Goal: Communication & Community: Answer question/provide support

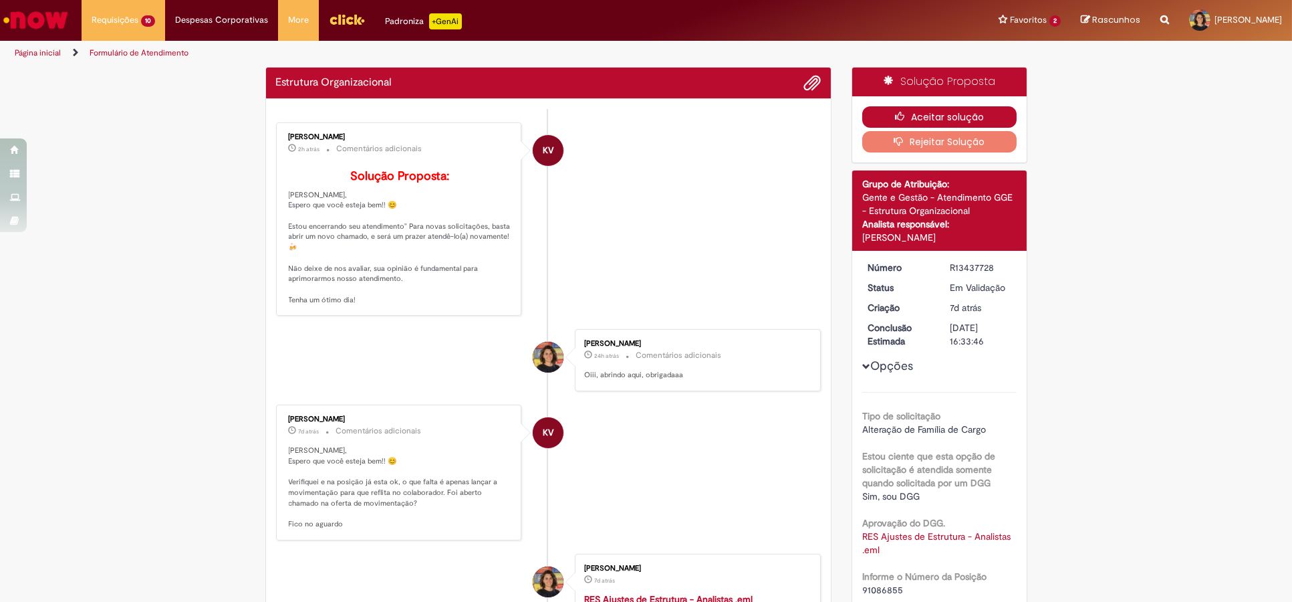
click at [895, 118] on icon "button" at bounding box center [903, 116] width 16 height 9
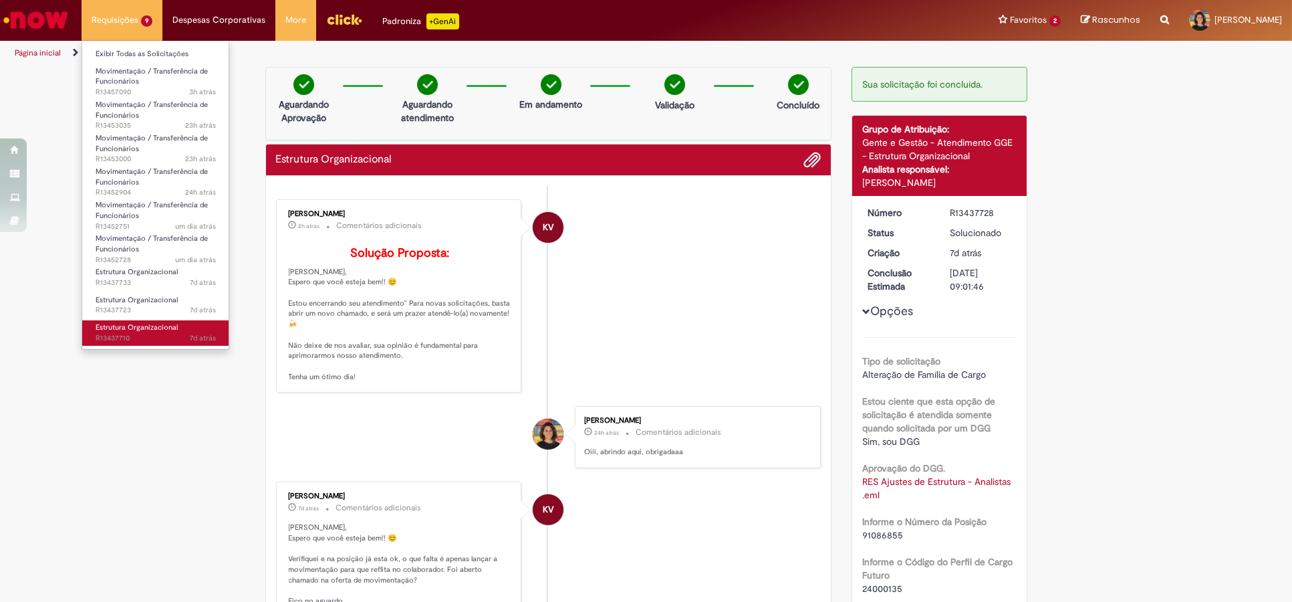
click at [161, 328] on span "Estrutura Organizacional" at bounding box center [137, 327] width 82 height 10
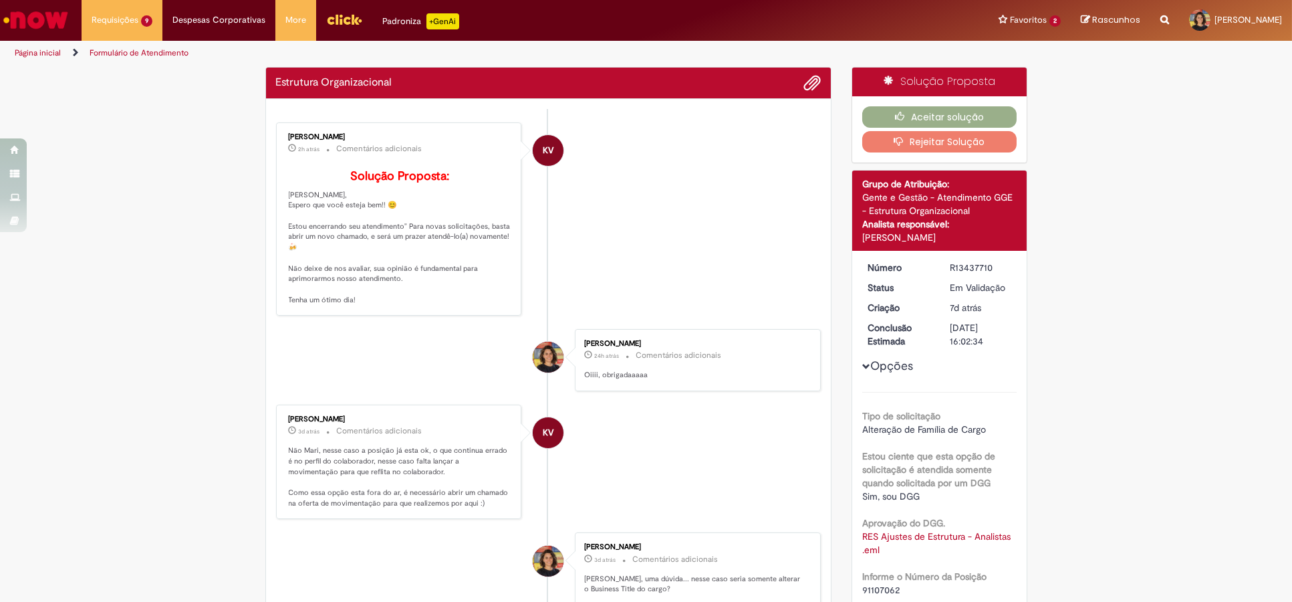
click at [825, 48] on div "Completamente Insatisfeito Insatisfeito Neutro ou indiferente Satisfeito Extrem…" at bounding box center [647, 52] width 380 height 96
click at [875, 118] on button "Aceitar solução" at bounding box center [939, 116] width 154 height 21
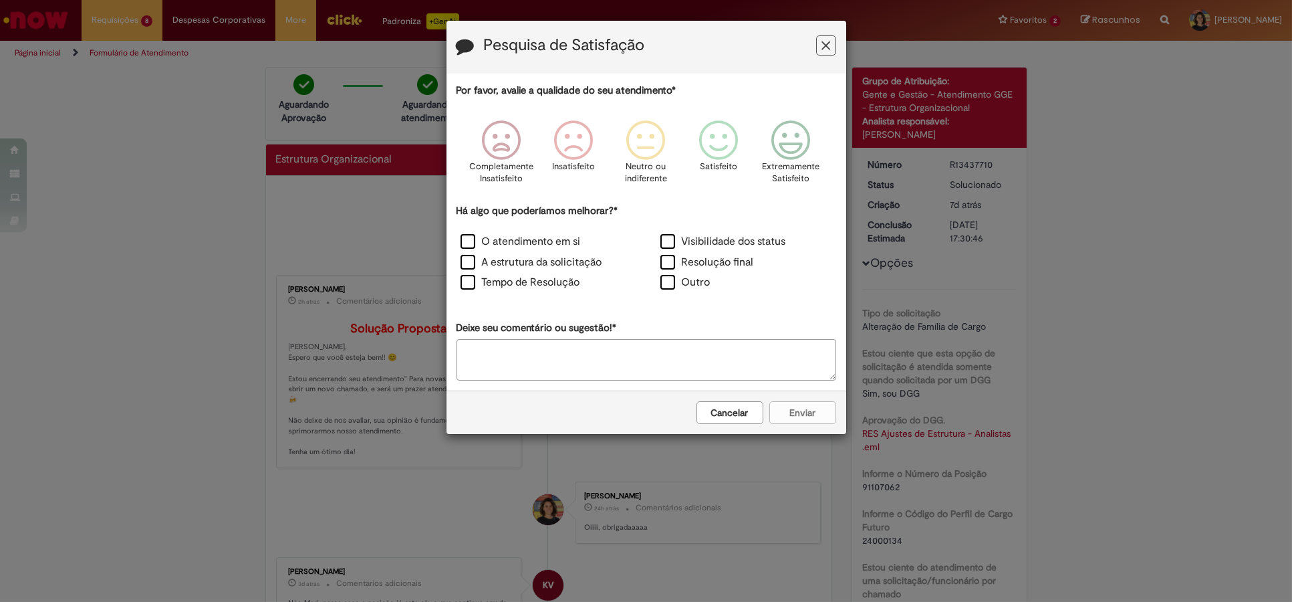
click at [824, 41] on icon "Feedback" at bounding box center [826, 46] width 9 height 14
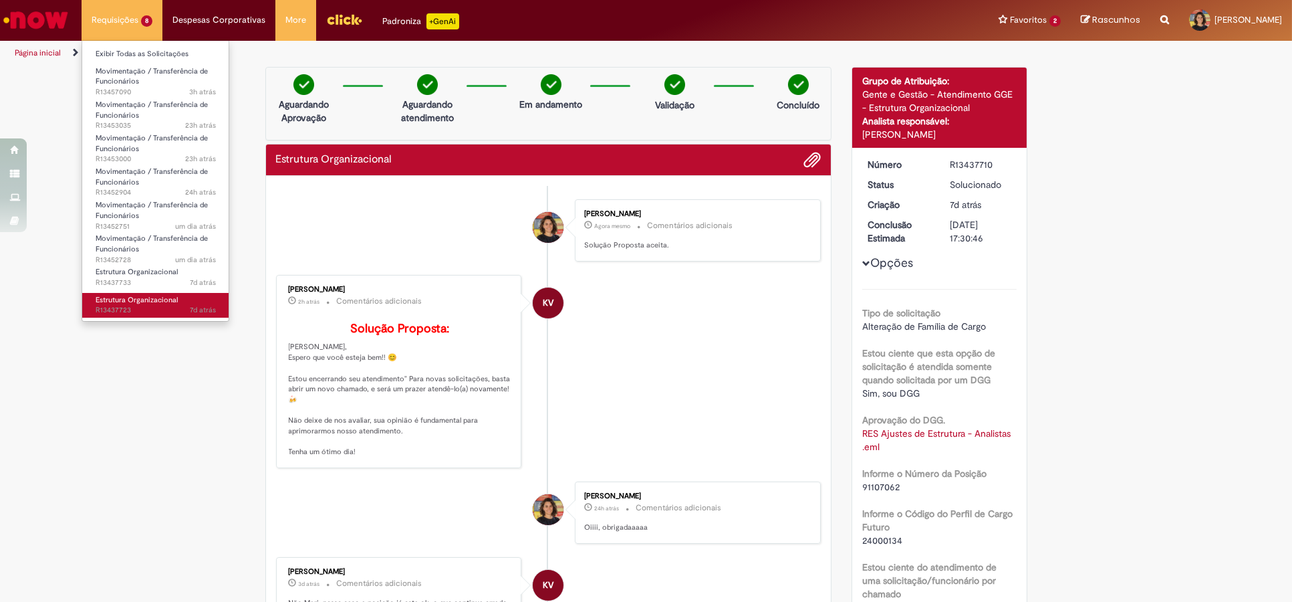
click at [130, 304] on span "Estrutura Organizacional" at bounding box center [137, 300] width 82 height 10
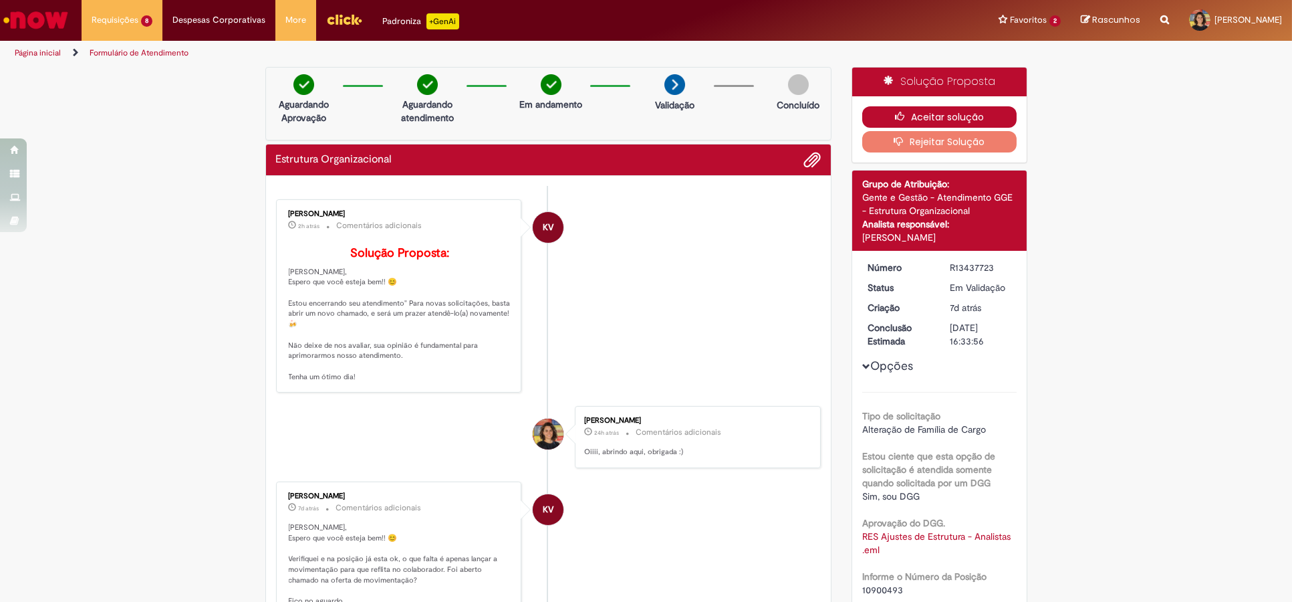
click at [881, 116] on button "Aceitar solução" at bounding box center [939, 116] width 154 height 21
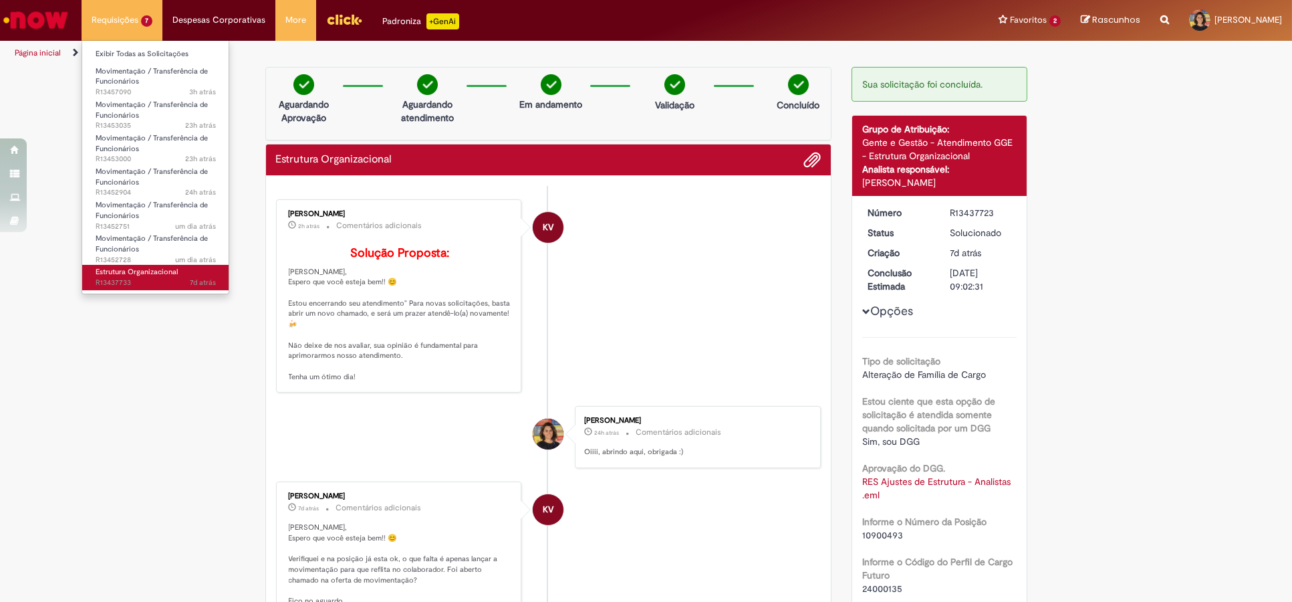
click at [164, 277] on span "7d atrás 7 dias atrás R13437733" at bounding box center [156, 282] width 120 height 11
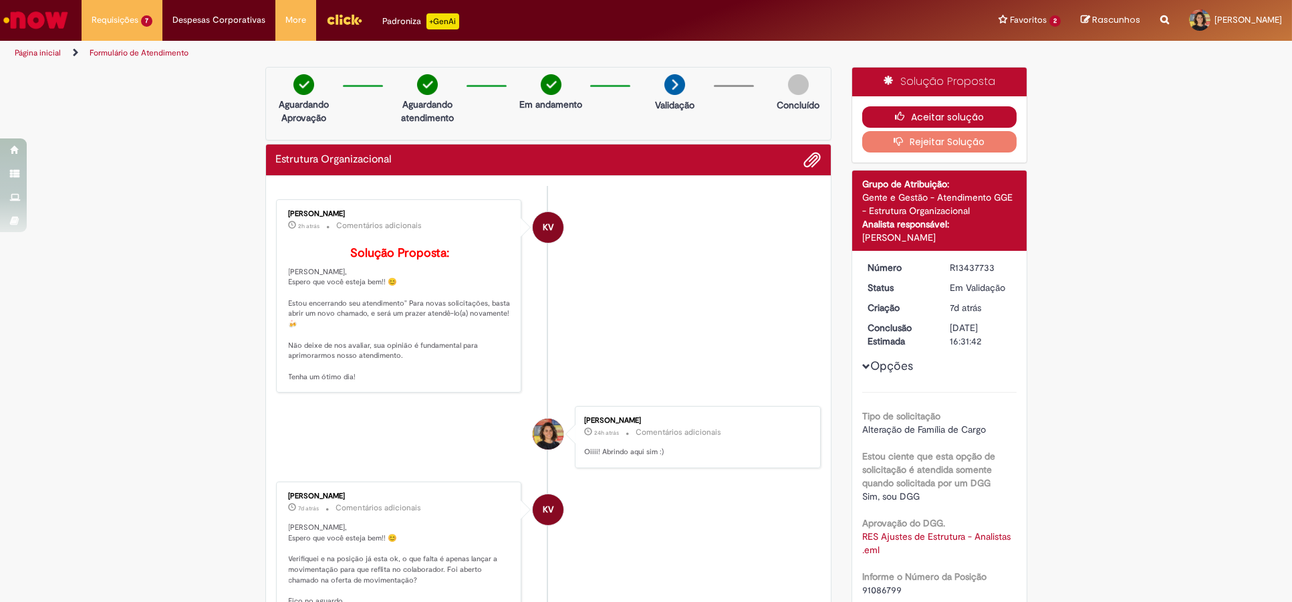
click at [905, 112] on button "Aceitar solução" at bounding box center [939, 116] width 154 height 21
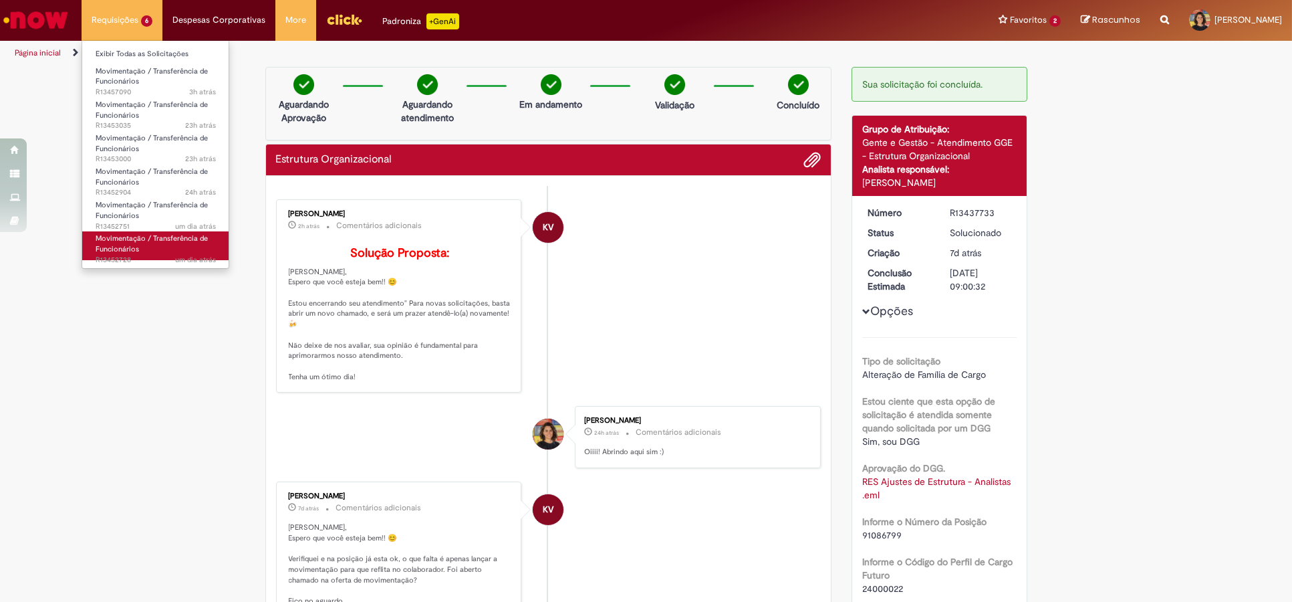
click at [151, 241] on span "Movimentação / Transferência de Funcionários" at bounding box center [152, 243] width 112 height 21
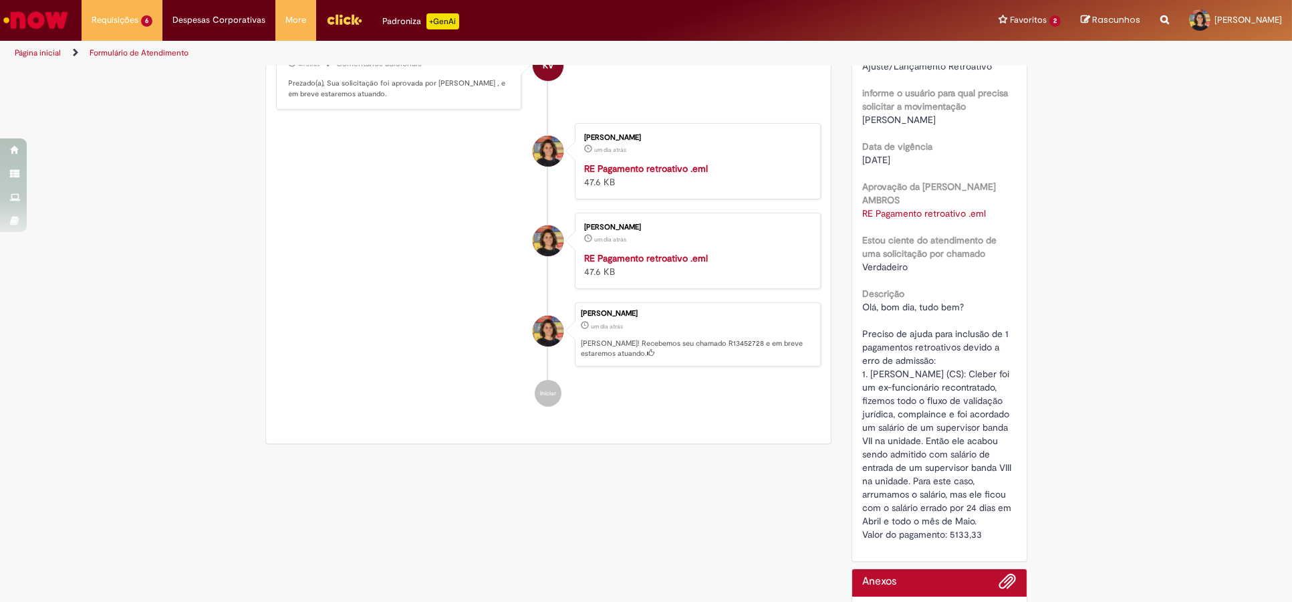
scroll to position [371, 0]
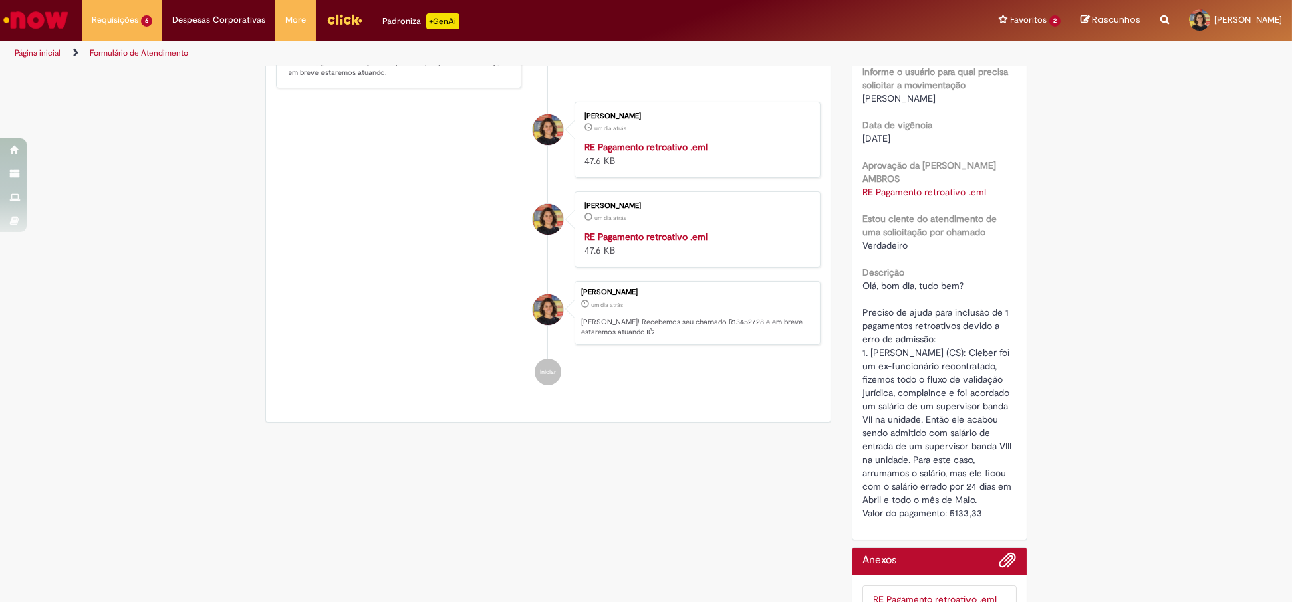
click at [906, 435] on span "Olá, bom dia, tudo bem? Preciso de ajuda para inclusão de 1 pagamentos retroati…" at bounding box center [938, 398] width 152 height 239
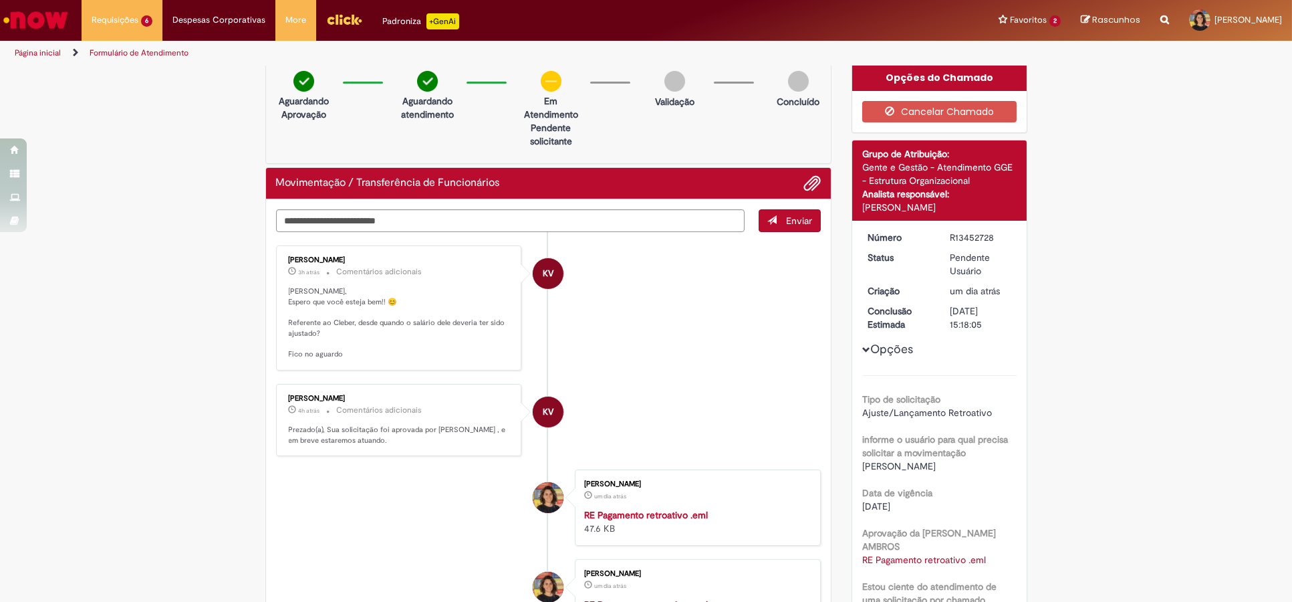
scroll to position [0, 0]
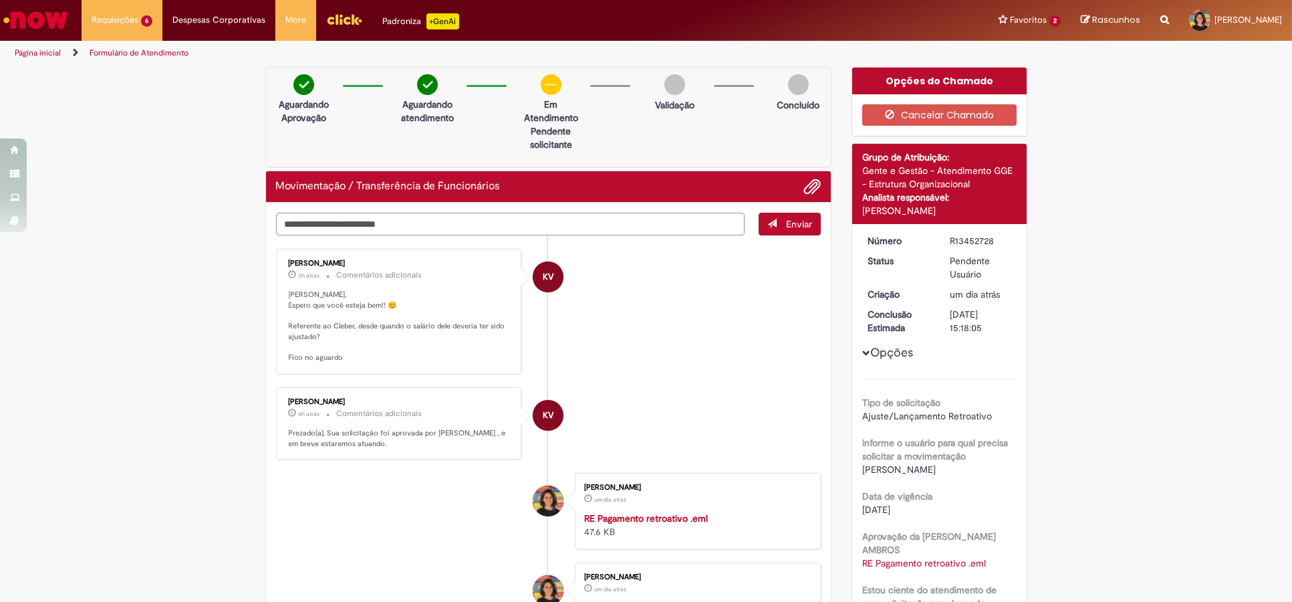
click at [405, 219] on textarea "Digite sua mensagem aqui..." at bounding box center [510, 224] width 469 height 23
type textarea "**********"
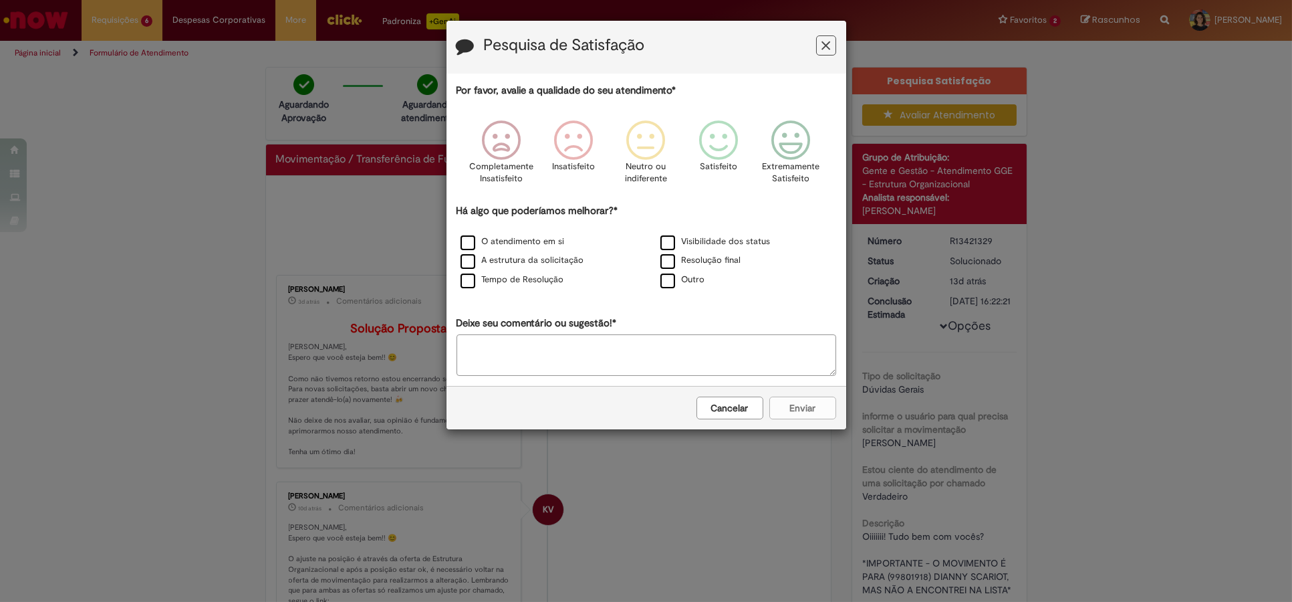
click at [820, 44] on button "Feedback" at bounding box center [826, 45] width 20 height 20
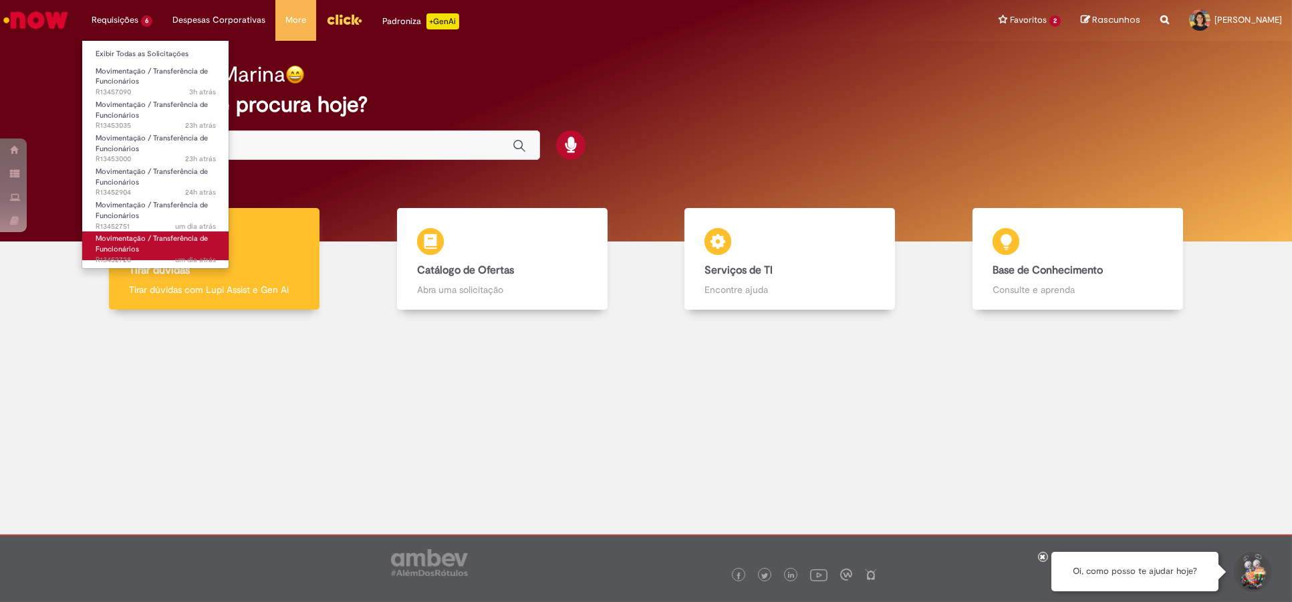
click at [154, 258] on span "um dia atrás um dia atrás R13452728" at bounding box center [156, 260] width 120 height 11
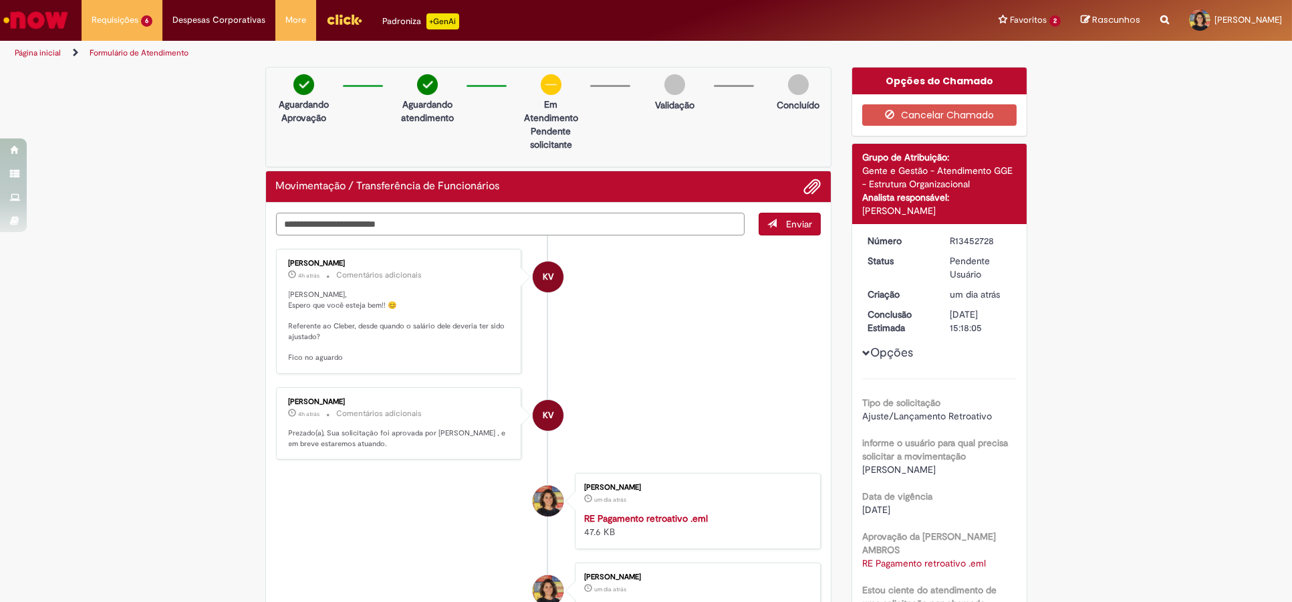
click at [528, 226] on textarea "Digite sua mensagem aqui..." at bounding box center [510, 224] width 469 height 23
drag, startPoint x: 858, startPoint y: 468, endPoint x: 959, endPoint y: 467, distance: 100.3
click at [959, 467] on div "Cleber Franz Da Silva" at bounding box center [939, 469] width 154 height 13
copy span "Cleber Franz Da Silva"
click at [540, 225] on textarea "**********" at bounding box center [510, 224] width 469 height 23
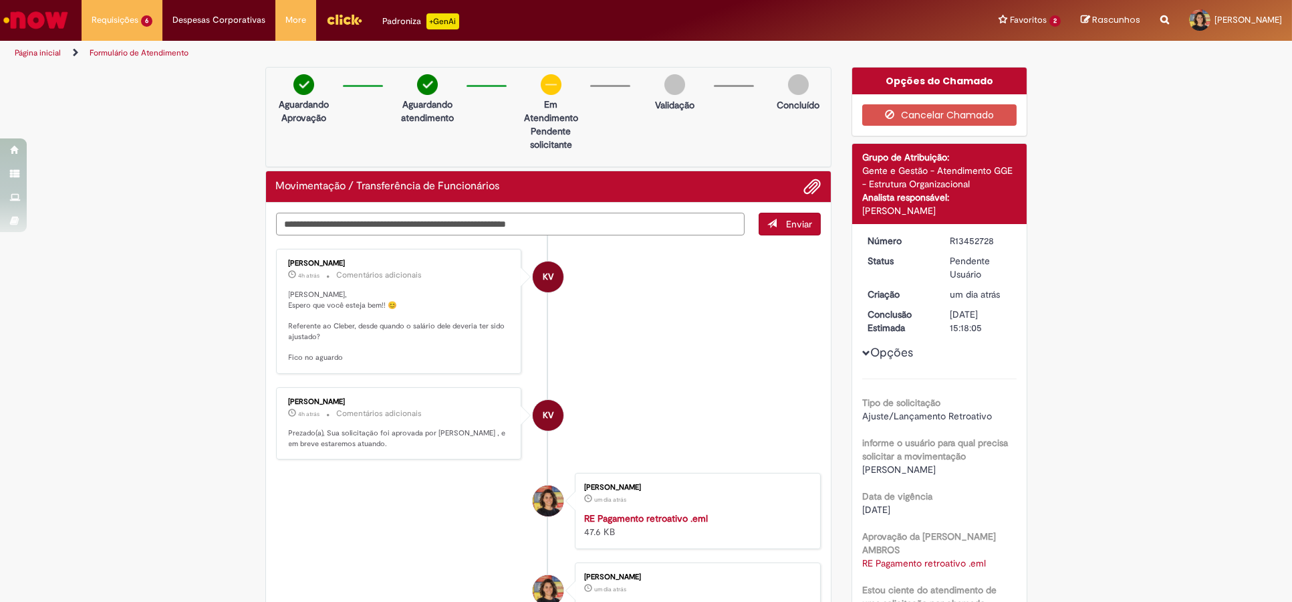
click at [608, 223] on textarea "**********" at bounding box center [510, 224] width 469 height 23
type textarea "**********"
click at [764, 222] on span "Enviar" at bounding box center [791, 224] width 62 height 23
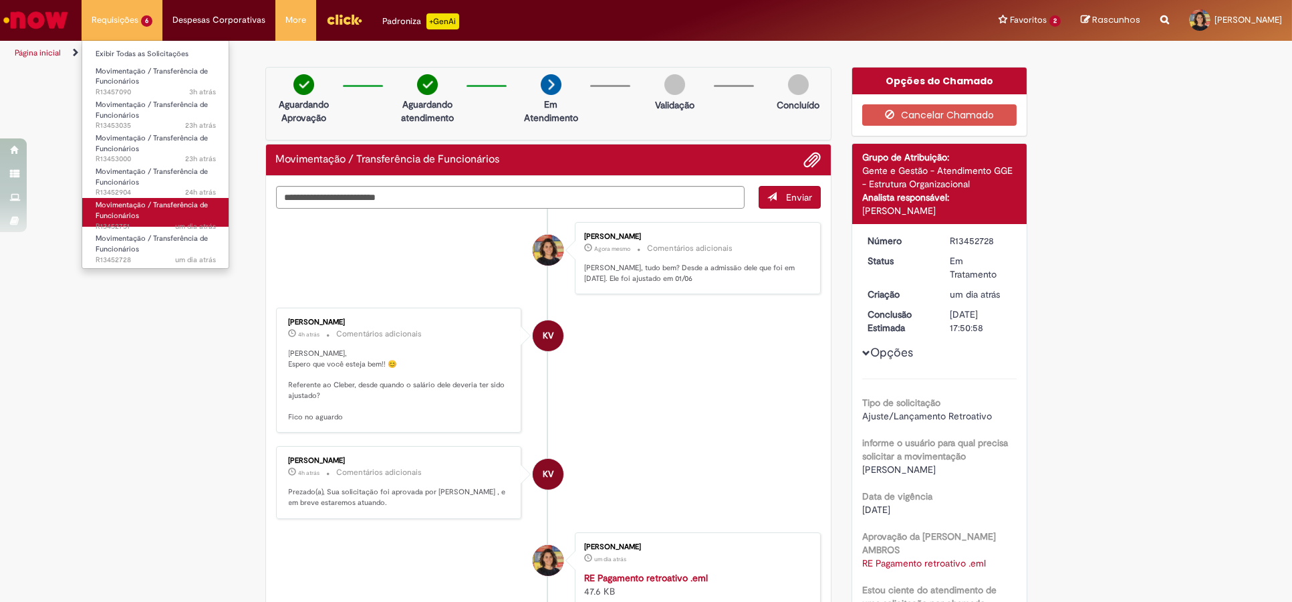
click at [154, 214] on link "Movimentação / Transferência de Funcionários um dia atrás um dia atrás R13452751" at bounding box center [155, 212] width 147 height 29
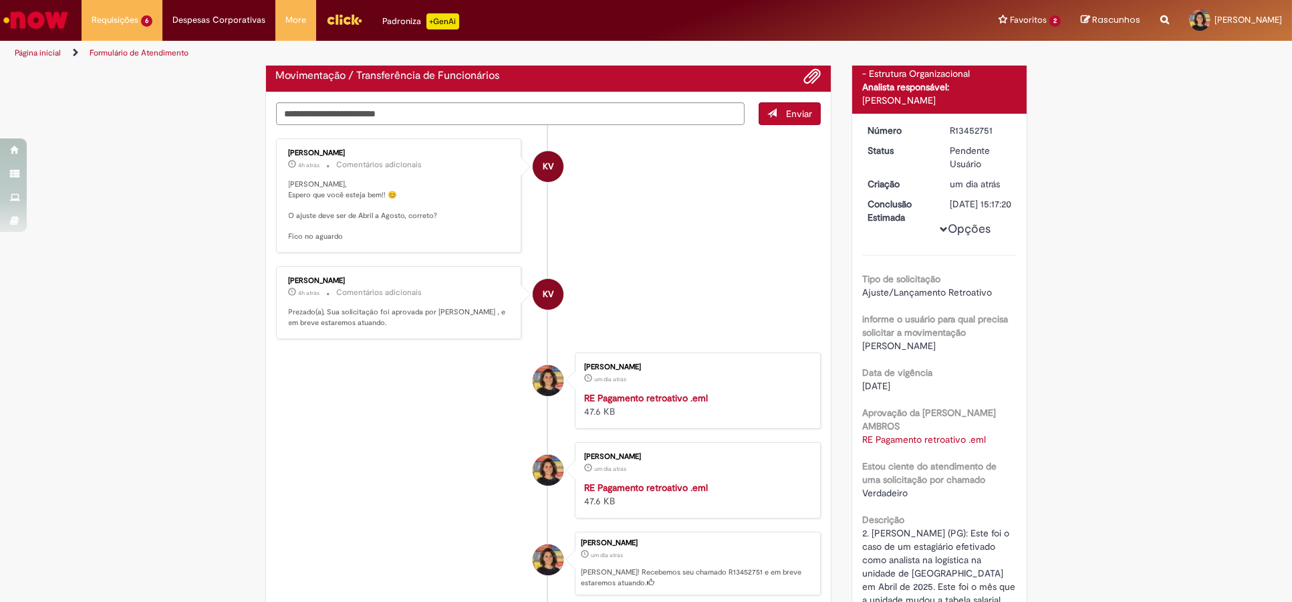
scroll to position [148, 0]
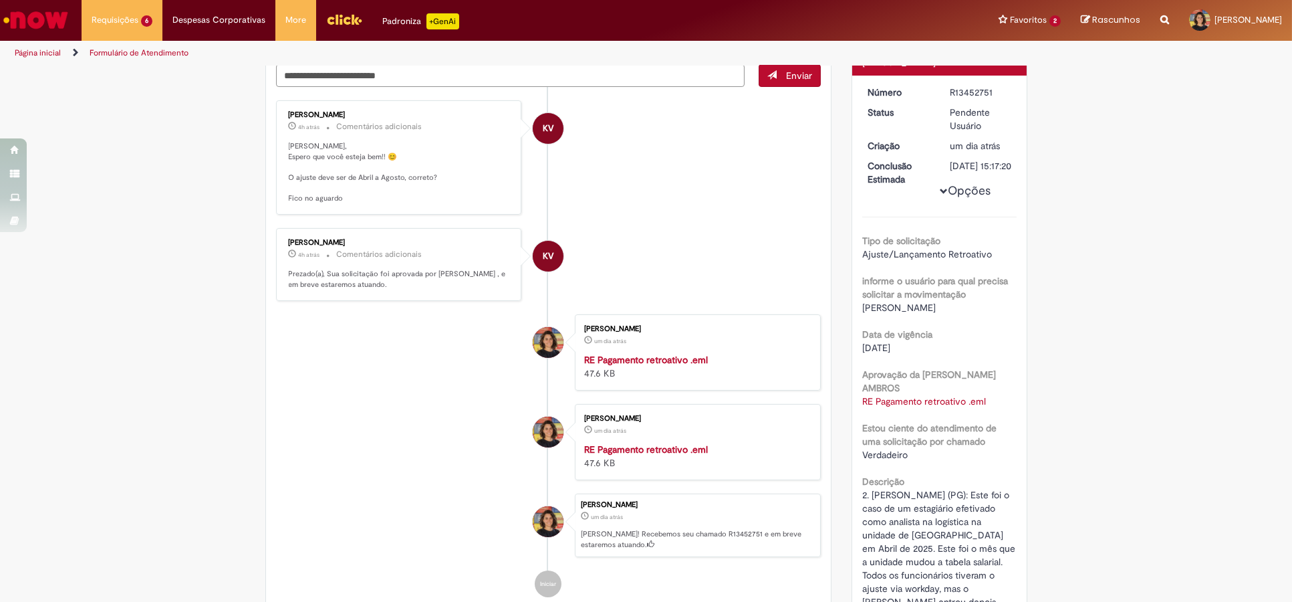
drag, startPoint x: 858, startPoint y: 317, endPoint x: 986, endPoint y: 318, distance: 128.4
click at [986, 314] on div "Guilherme Silva Oliveira" at bounding box center [939, 307] width 154 height 13
copy span "Guilherme Silva Oliveira"
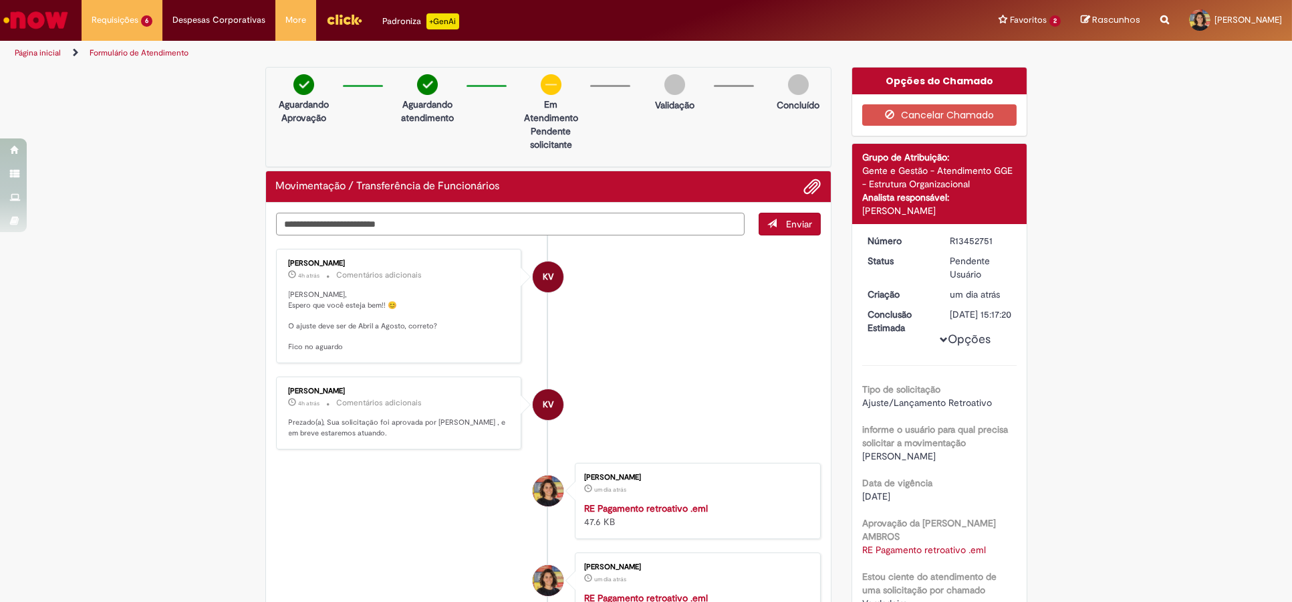
click at [427, 229] on textarea "Digite sua mensagem aqui..." at bounding box center [510, 224] width 469 height 23
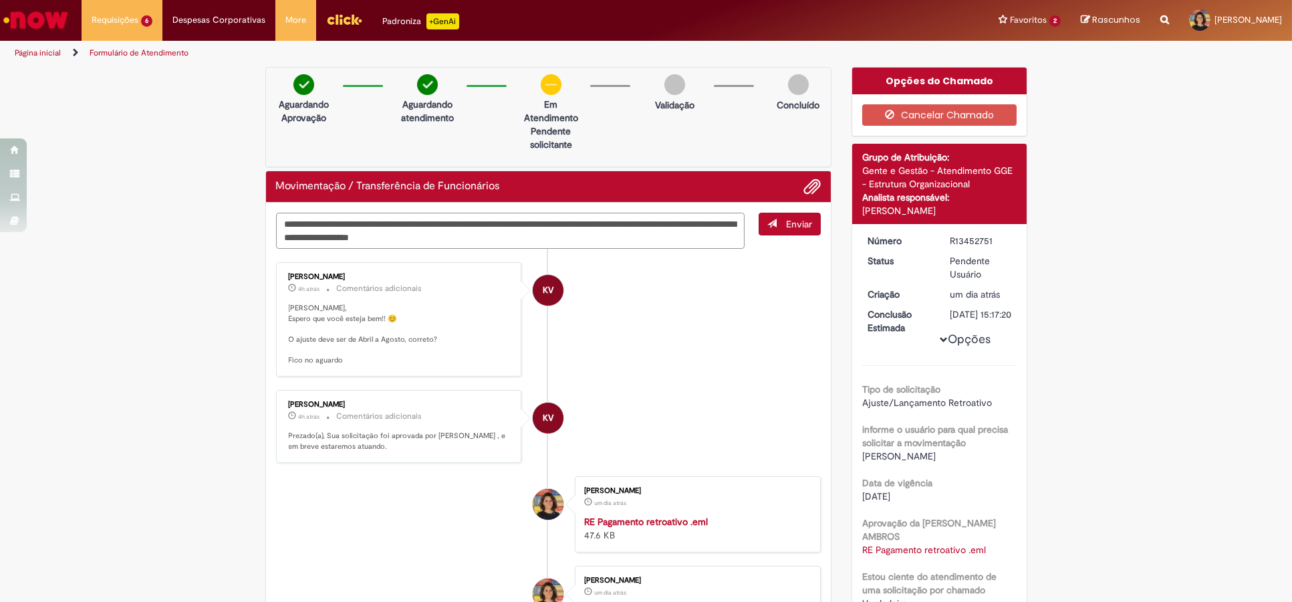
drag, startPoint x: 347, startPoint y: 224, endPoint x: 296, endPoint y: 221, distance: 50.9
click at [296, 221] on textarea "**********" at bounding box center [510, 231] width 469 height 36
type textarea "**********"
click at [779, 229] on button "Enviar" at bounding box center [790, 224] width 62 height 23
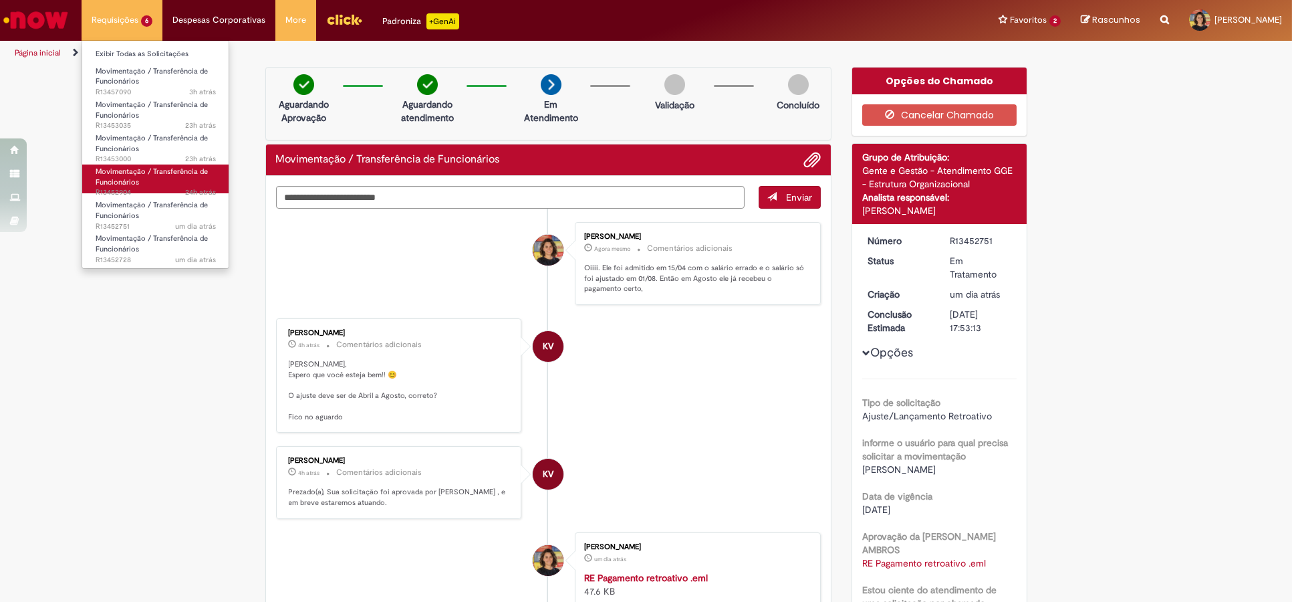
click at [166, 177] on link "Movimentação / Transferência de Funcionários 24h atrás 24 horas atrás R13452904" at bounding box center [155, 178] width 147 height 29
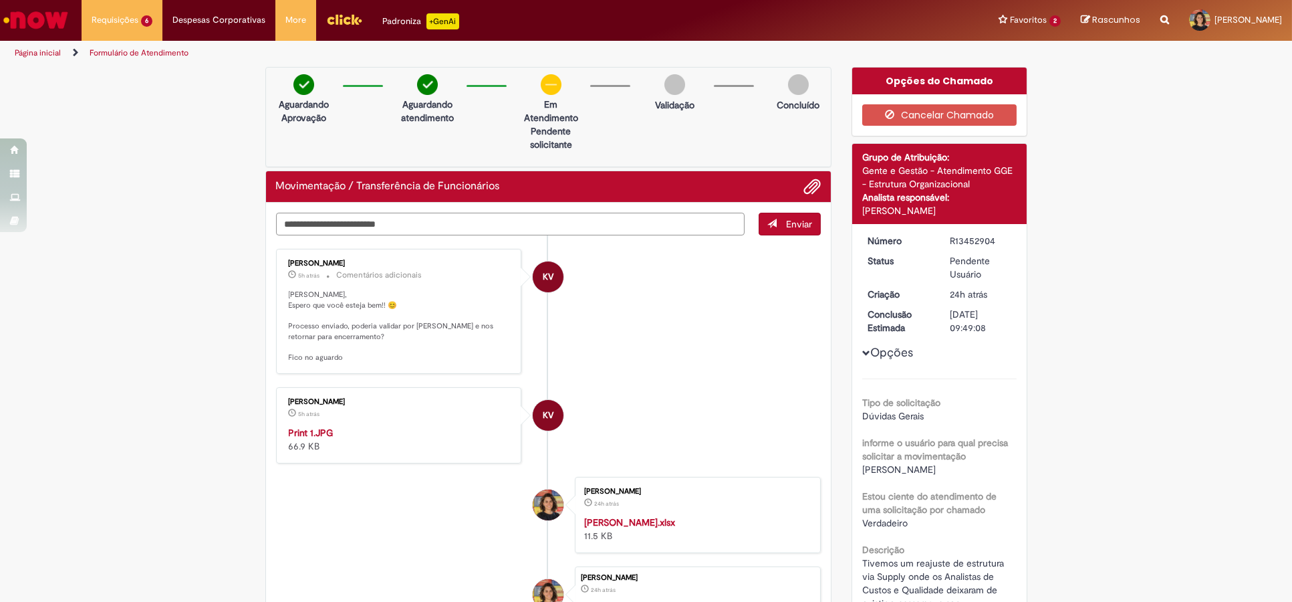
click at [585, 213] on textarea "Digite sua mensagem aqui..." at bounding box center [510, 224] width 469 height 23
type textarea "**********"
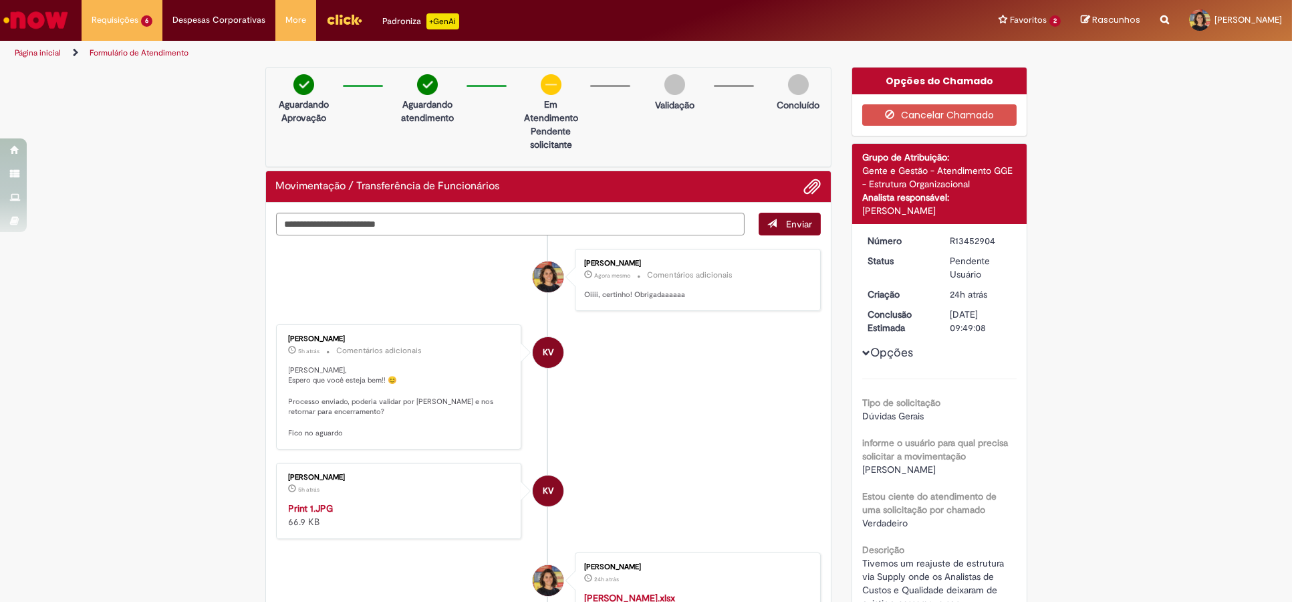
click at [786, 253] on div "Marina Ribeiro De Souza Agora mesmo Agora mesmo Comentários adicionais Oiiii, c…" at bounding box center [698, 280] width 238 height 54
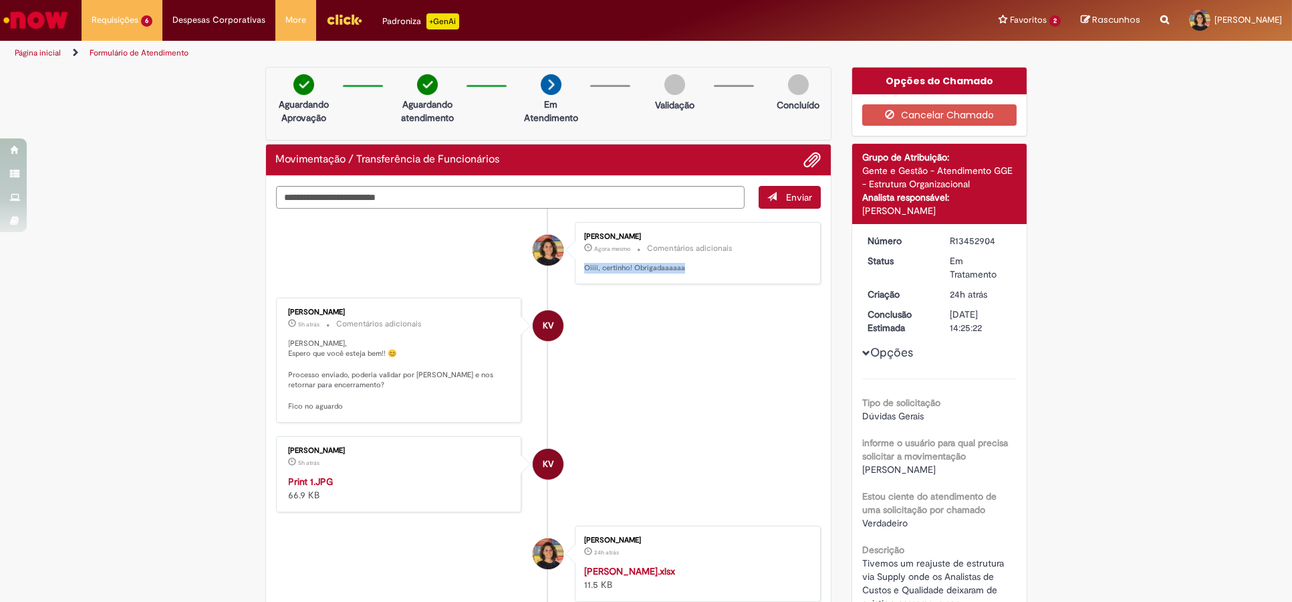
drag, startPoint x: 647, startPoint y: 268, endPoint x: 576, endPoint y: 265, distance: 71.0
click at [579, 265] on div "Marina Ribeiro De Souza Agora mesmo Agora mesmo Comentários adicionais Oiiii, c…" at bounding box center [698, 253] width 238 height 54
copy p "Oiiii, certinho! Obrigadaaaaaa"
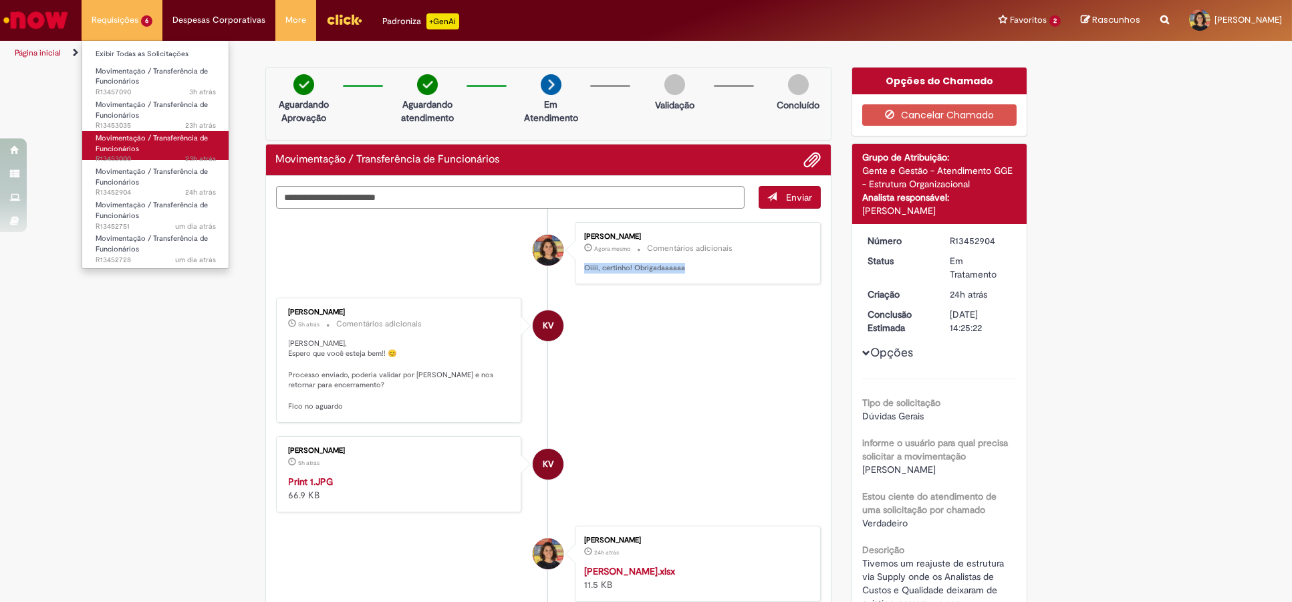
click at [155, 148] on link "Movimentação / Transferência de Funcionários 23h atrás 23 horas atrás R13453000" at bounding box center [155, 145] width 147 height 29
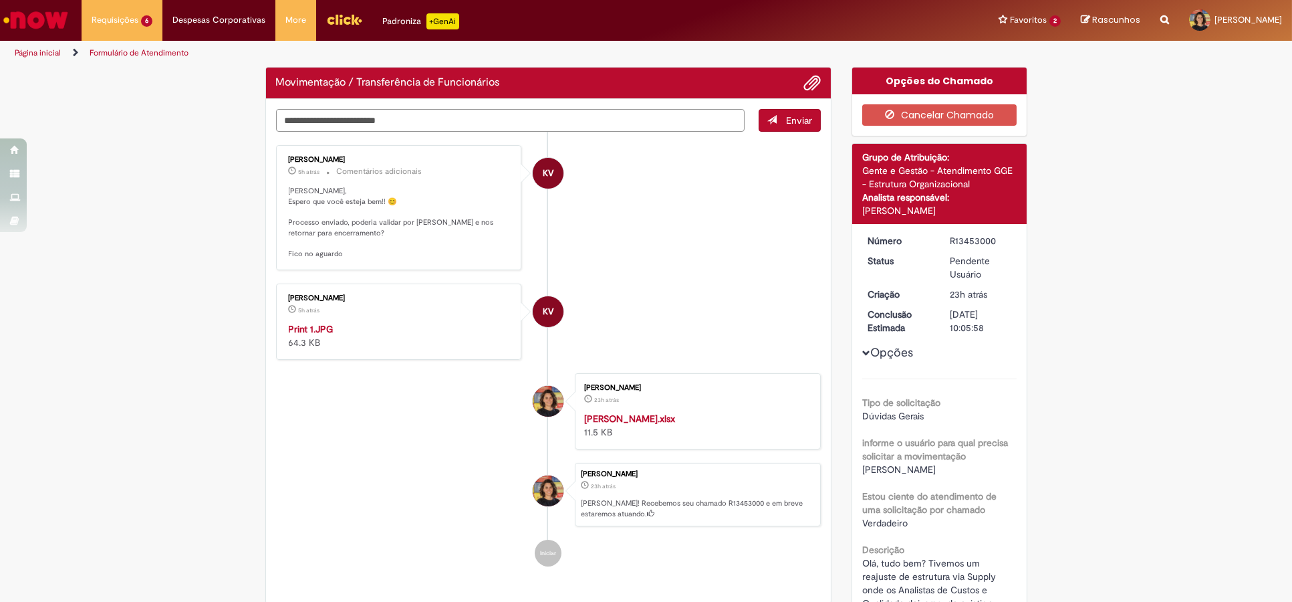
click at [380, 122] on textarea "Digite sua mensagem aqui..." at bounding box center [510, 120] width 469 height 23
paste textarea "**********"
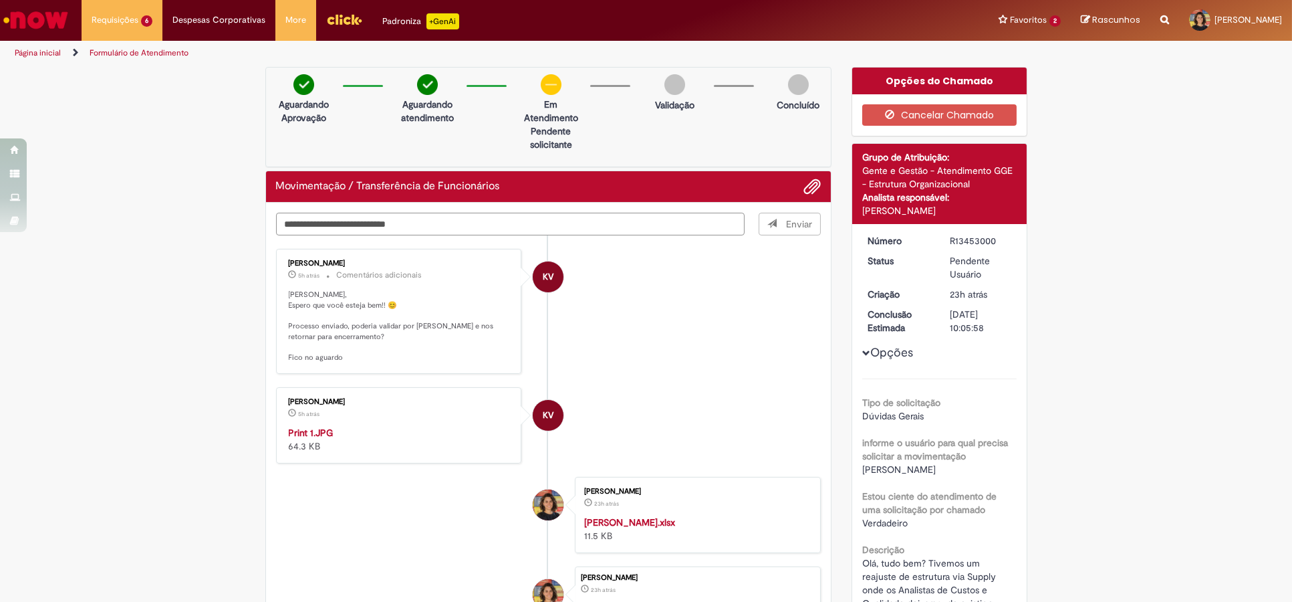
type textarea "**********"
click at [770, 229] on span "Enviar" at bounding box center [791, 224] width 62 height 23
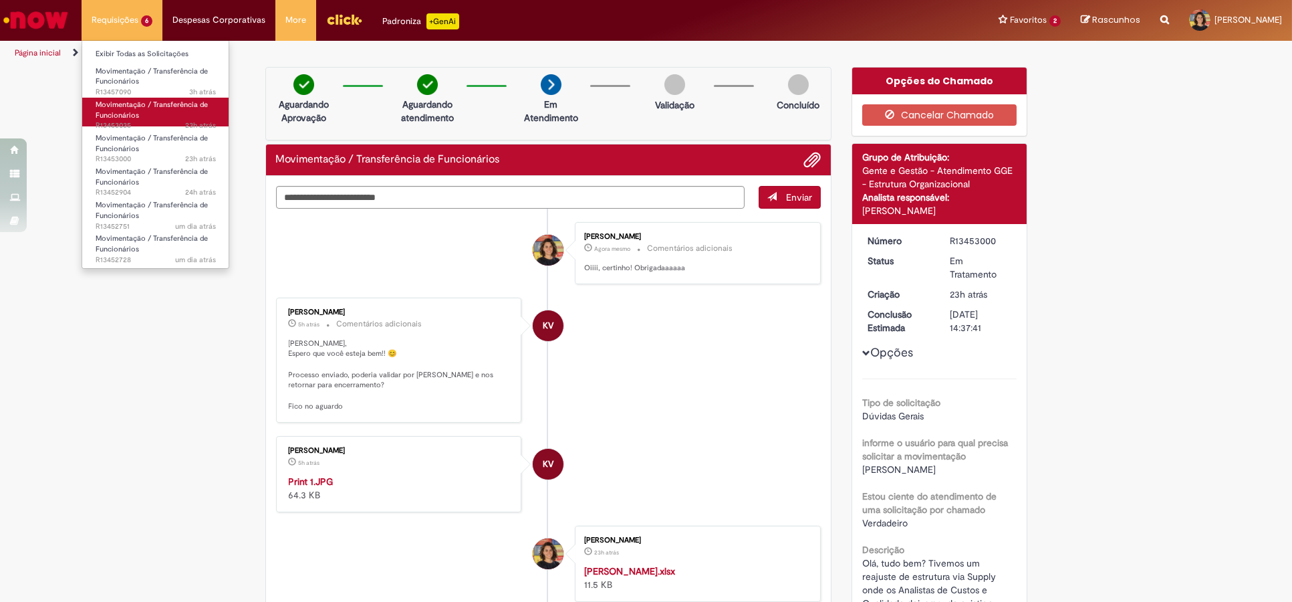
click at [141, 112] on link "Movimentação / Transferência de Funcionários 23h atrás 23 horas atrás R13453035" at bounding box center [155, 112] width 147 height 29
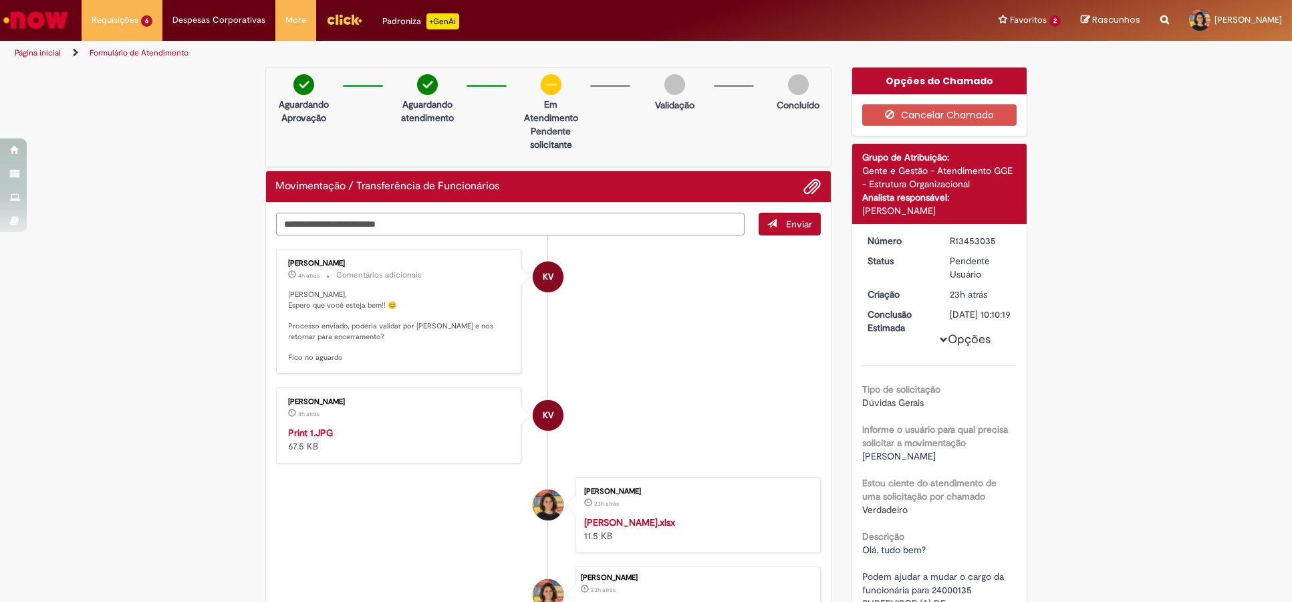
click at [460, 213] on textarea "Digite sua mensagem aqui..." at bounding box center [510, 224] width 469 height 23
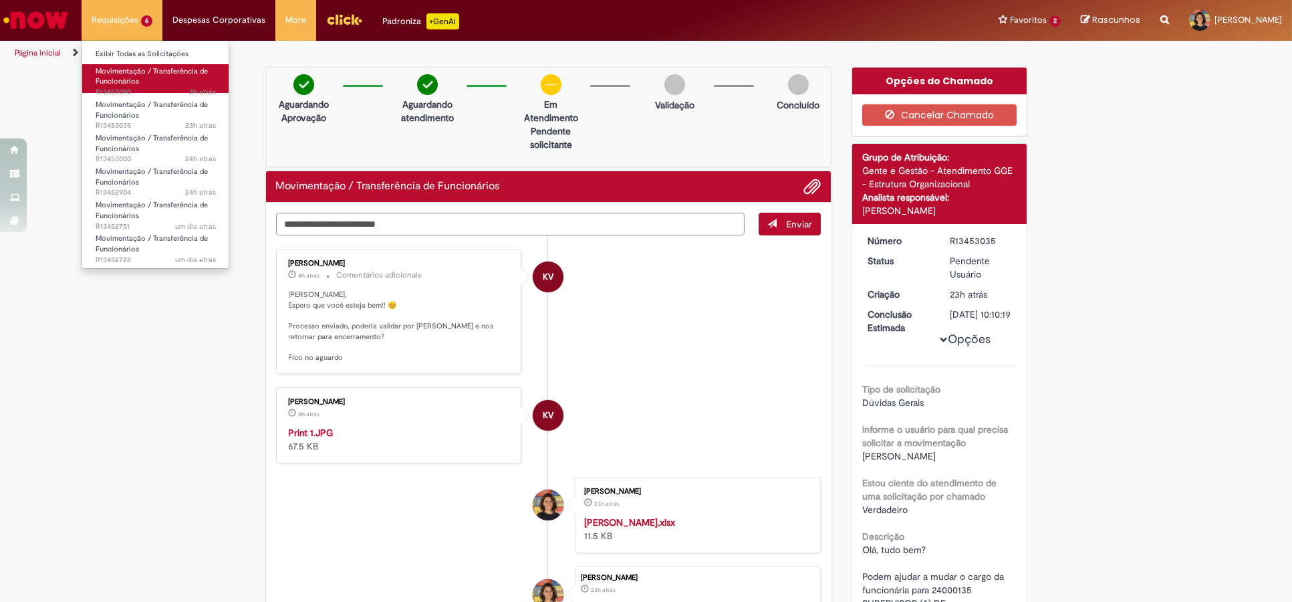
click at [170, 84] on link "Movimentação / Transferência de Funcionários 3h atrás 3 horas atrás R13457090" at bounding box center [155, 78] width 147 height 29
